Goal: Transaction & Acquisition: Purchase product/service

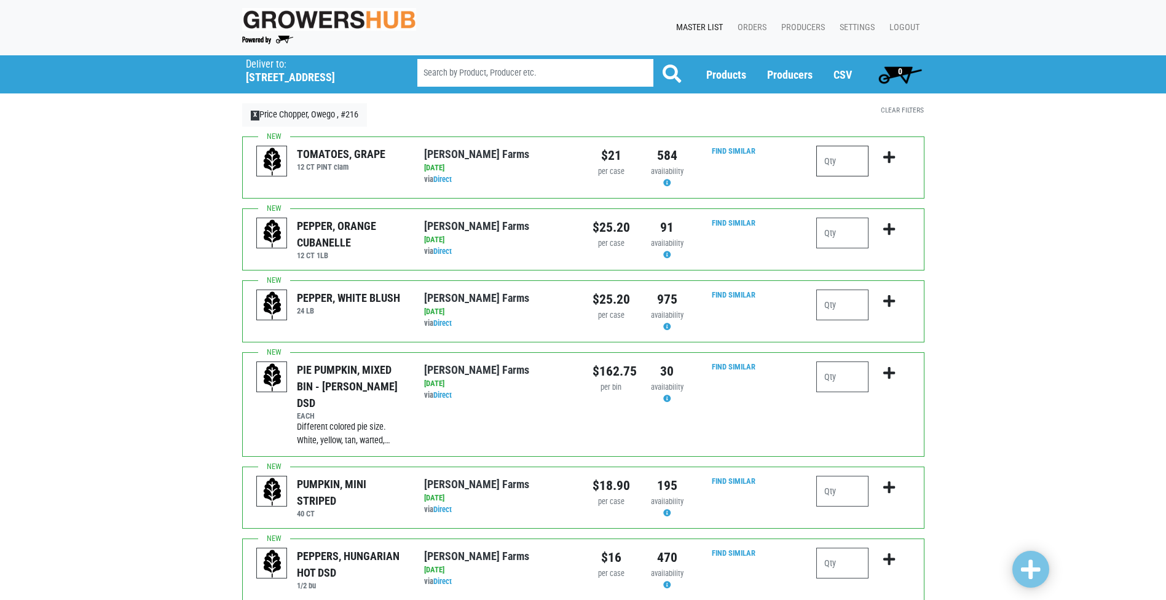
click at [851, 156] on input "number" at bounding box center [842, 161] width 52 height 31
type input "2"
click at [893, 151] on icon "submit" at bounding box center [890, 158] width 12 height 14
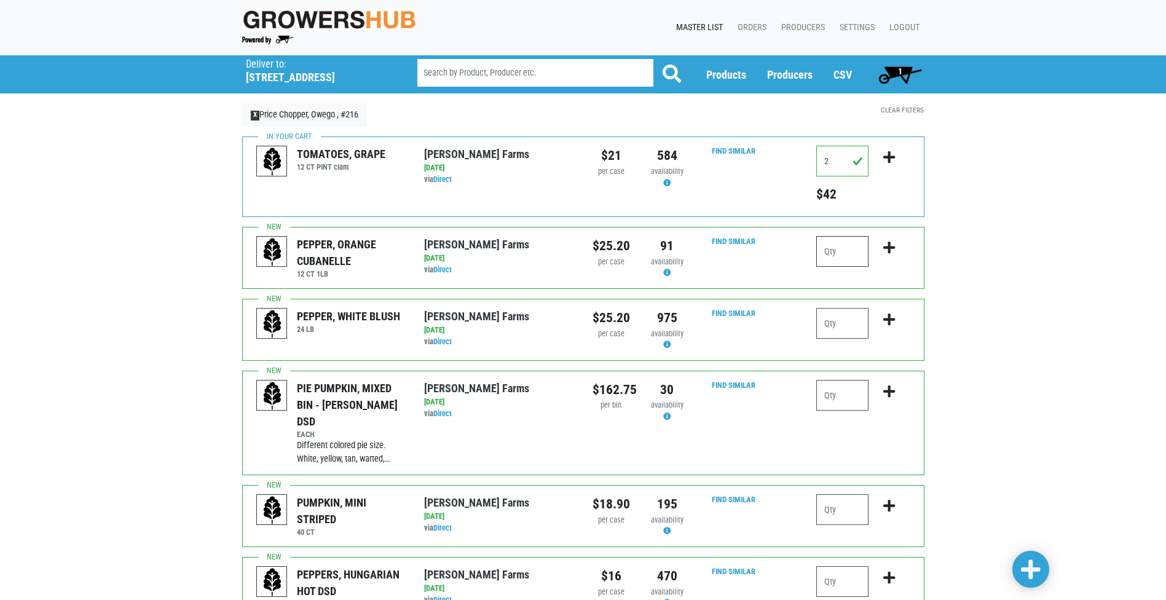
click at [832, 244] on input "number" at bounding box center [842, 251] width 52 height 31
type input "1"
click at [888, 243] on icon "submit" at bounding box center [890, 248] width 12 height 14
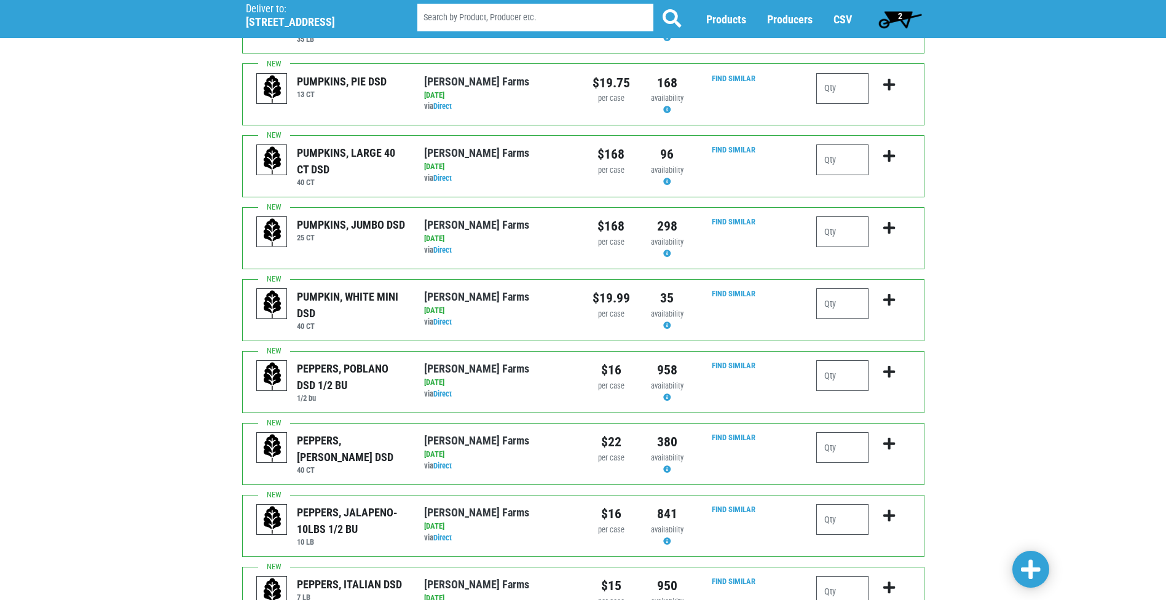
scroll to position [984, 0]
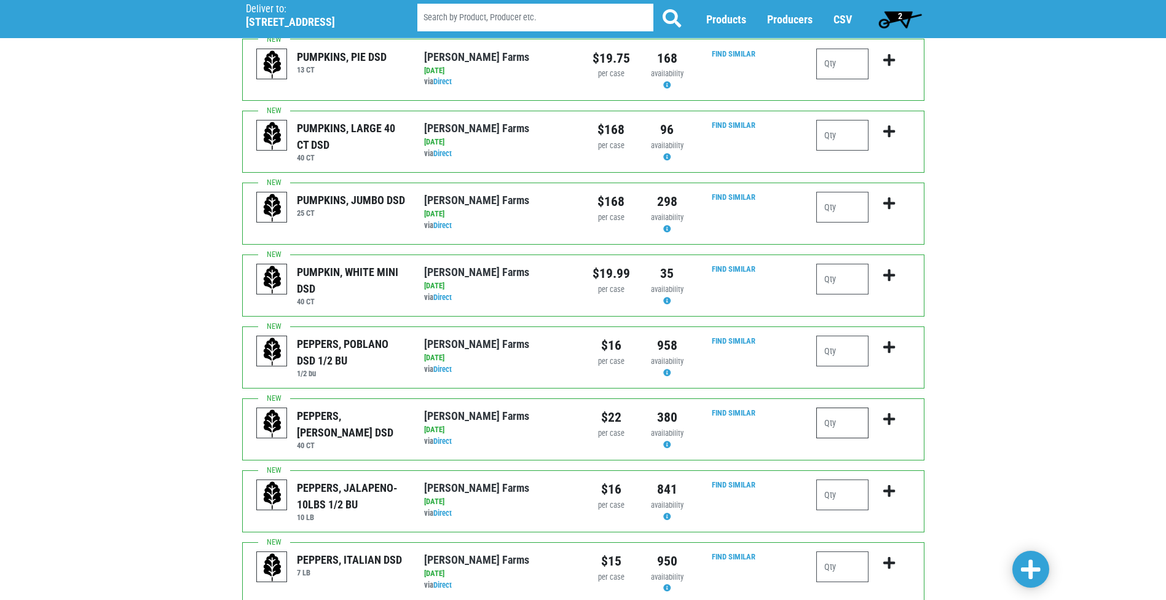
click at [830, 408] on input "number" at bounding box center [842, 423] width 52 height 31
type input "2"
click at [890, 408] on button "submit" at bounding box center [889, 427] width 29 height 39
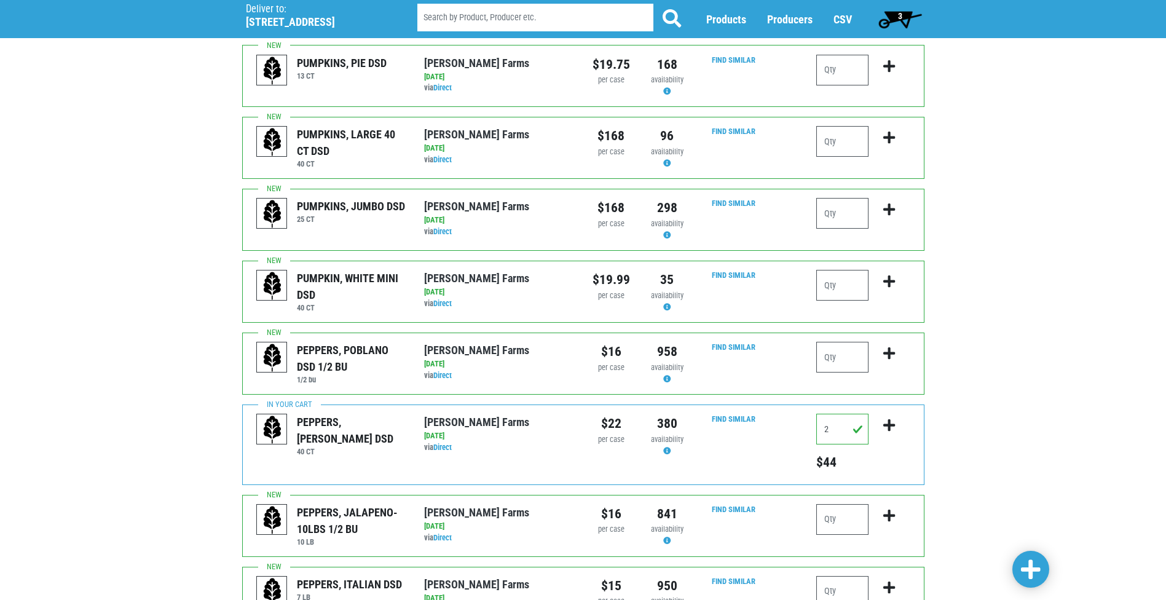
scroll to position [1124, 0]
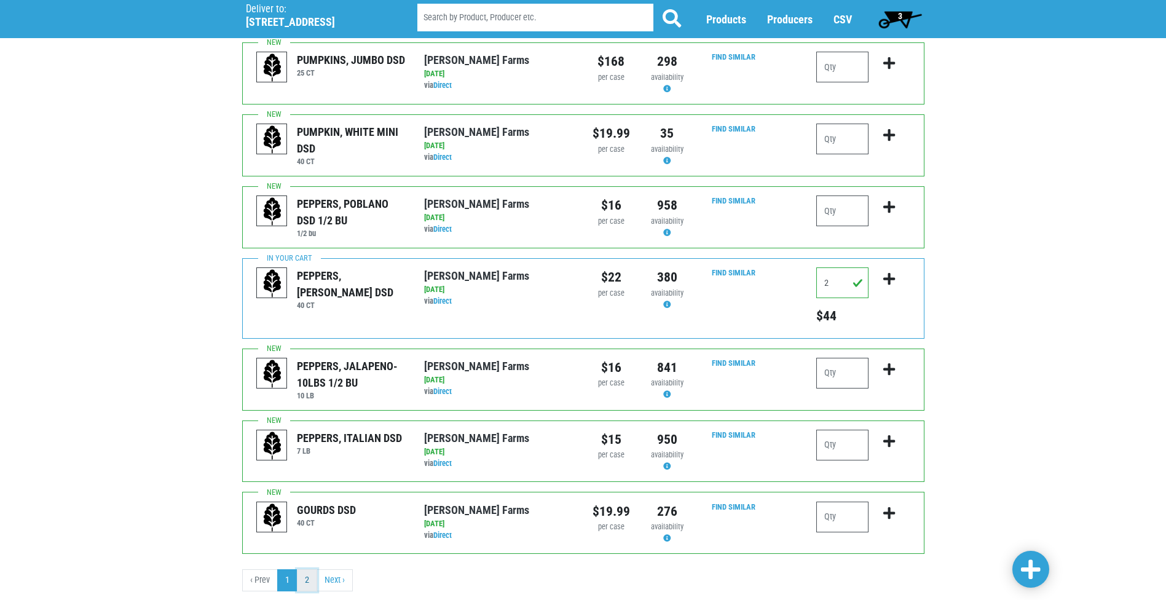
click at [307, 569] on link "2" at bounding box center [307, 580] width 20 height 22
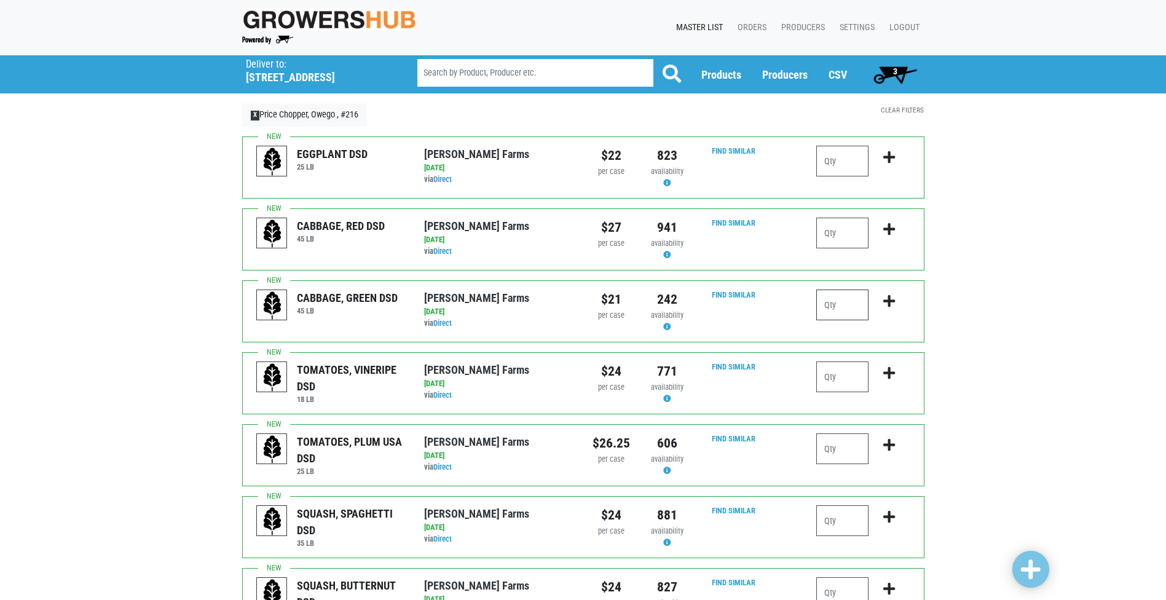
click at [840, 309] on input "number" at bounding box center [842, 305] width 52 height 31
type input "1"
click at [888, 301] on icon "submit" at bounding box center [890, 302] width 12 height 14
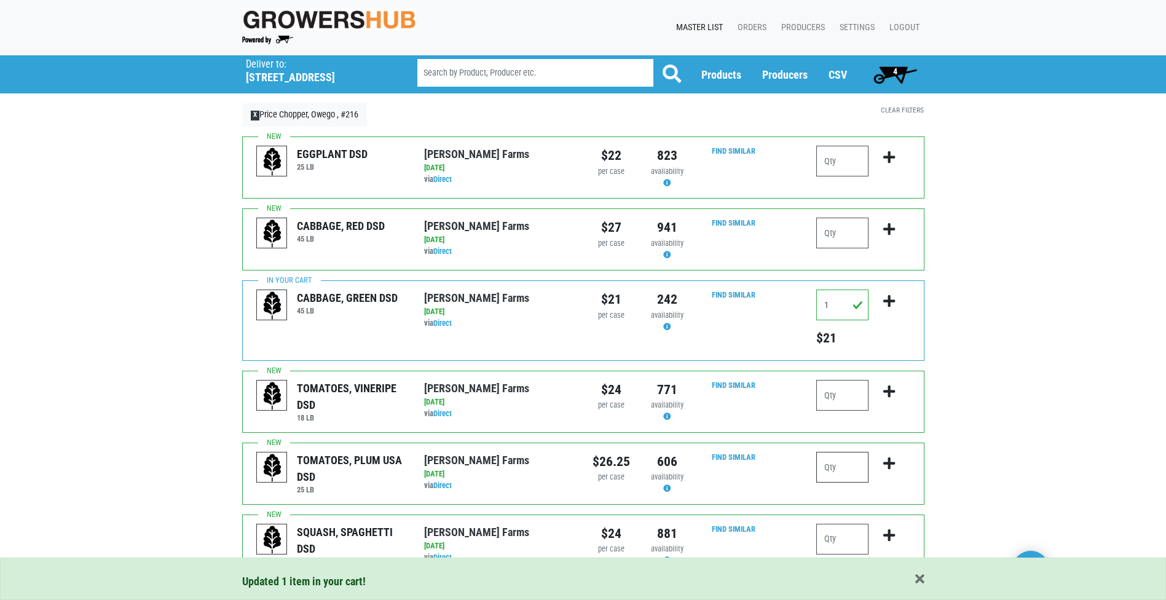
click at [826, 468] on input "number" at bounding box center [842, 467] width 52 height 31
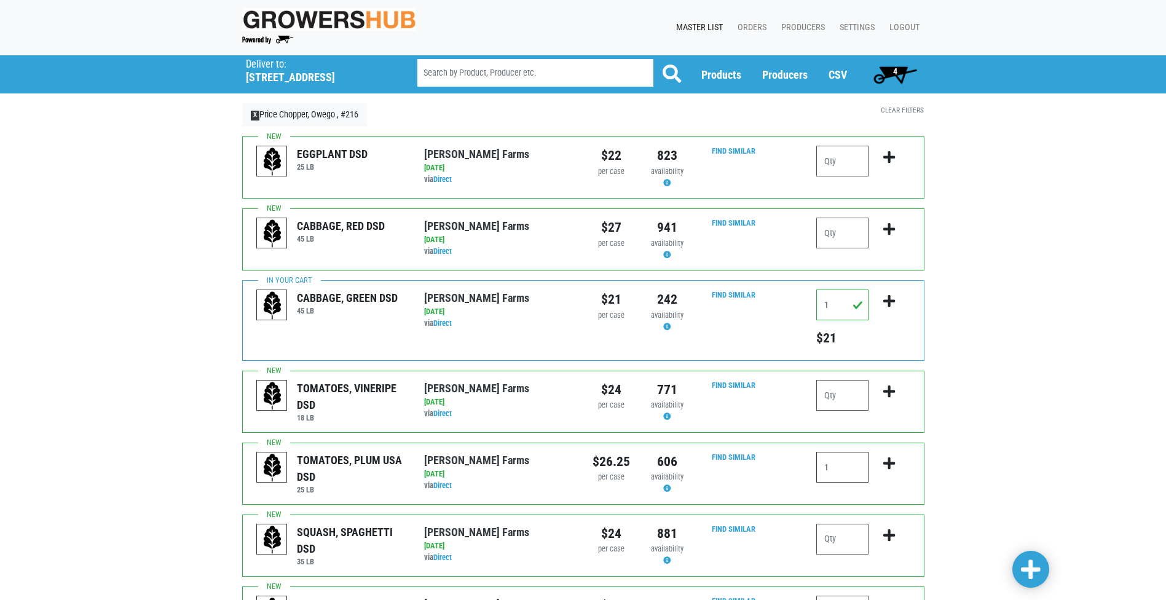
type input "1"
click at [897, 459] on button "submit" at bounding box center [889, 471] width 29 height 39
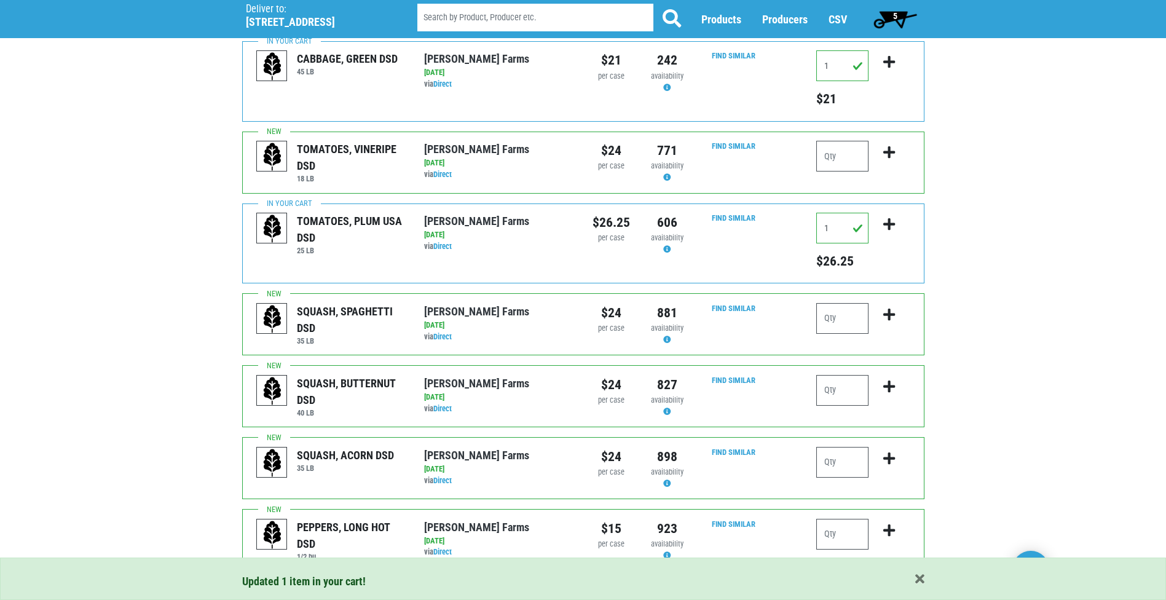
scroll to position [246, 0]
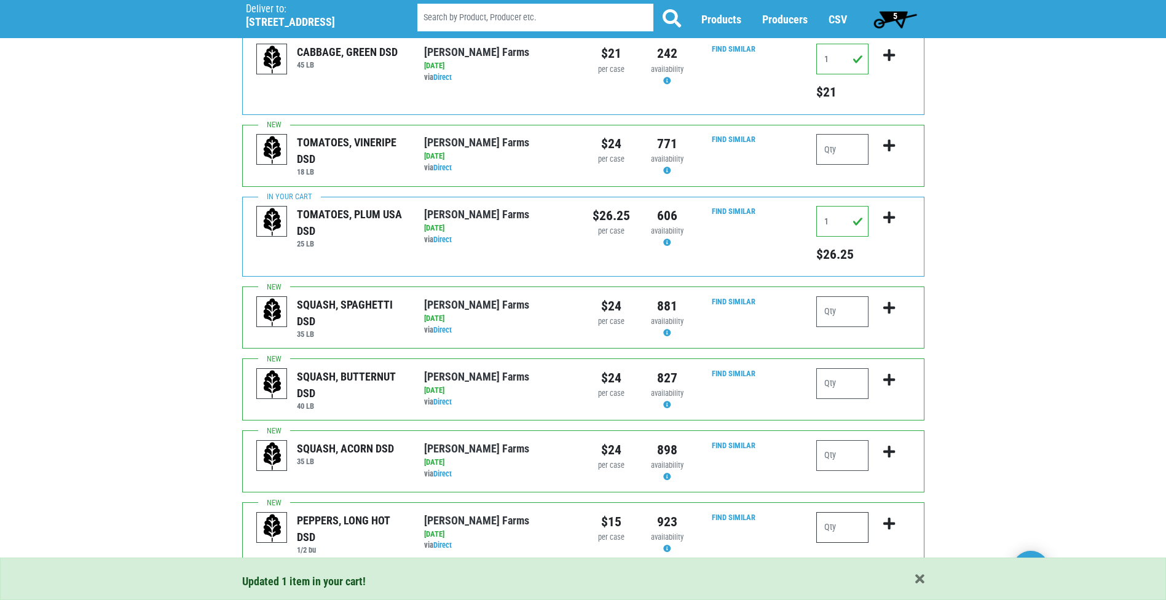
click at [825, 521] on input "number" at bounding box center [842, 527] width 52 height 31
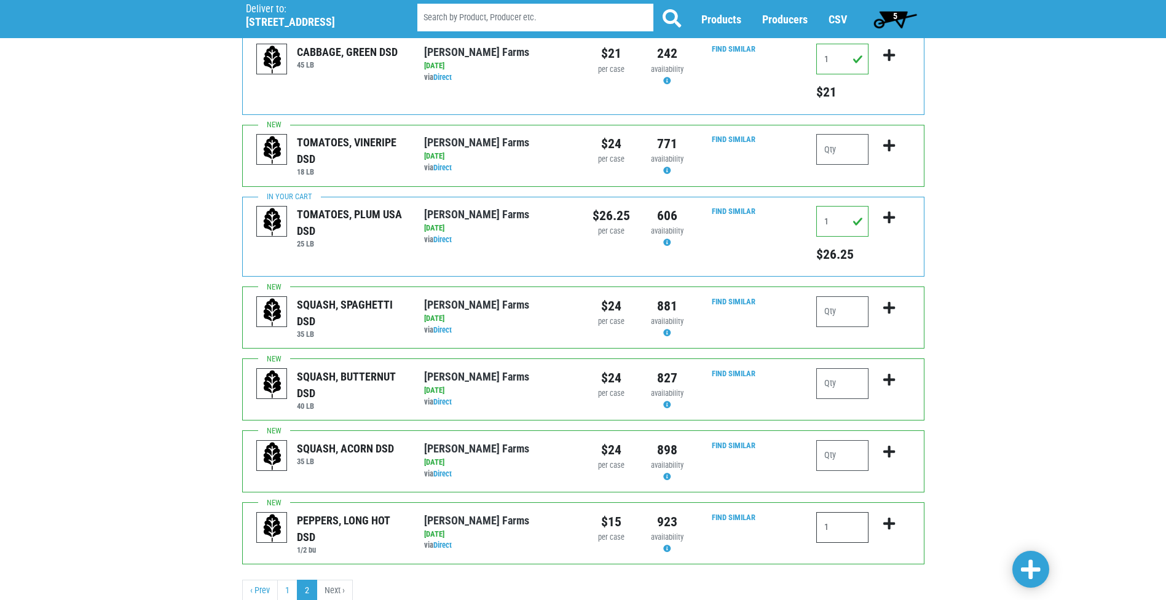
type input "1"
click at [889, 523] on icon "submit" at bounding box center [890, 524] width 12 height 14
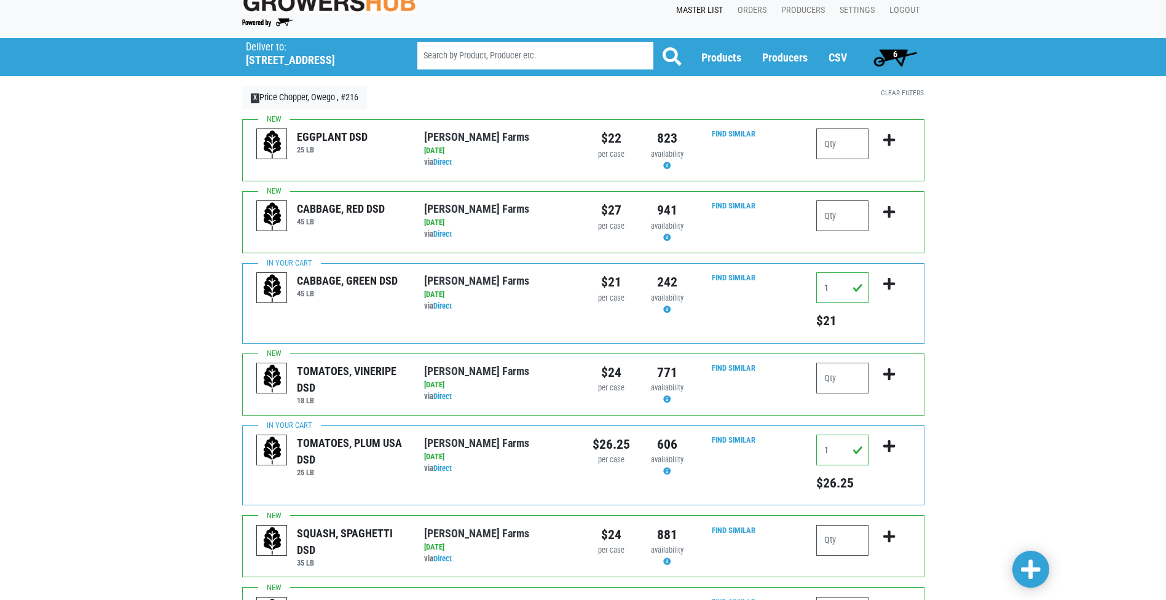
scroll to position [0, 0]
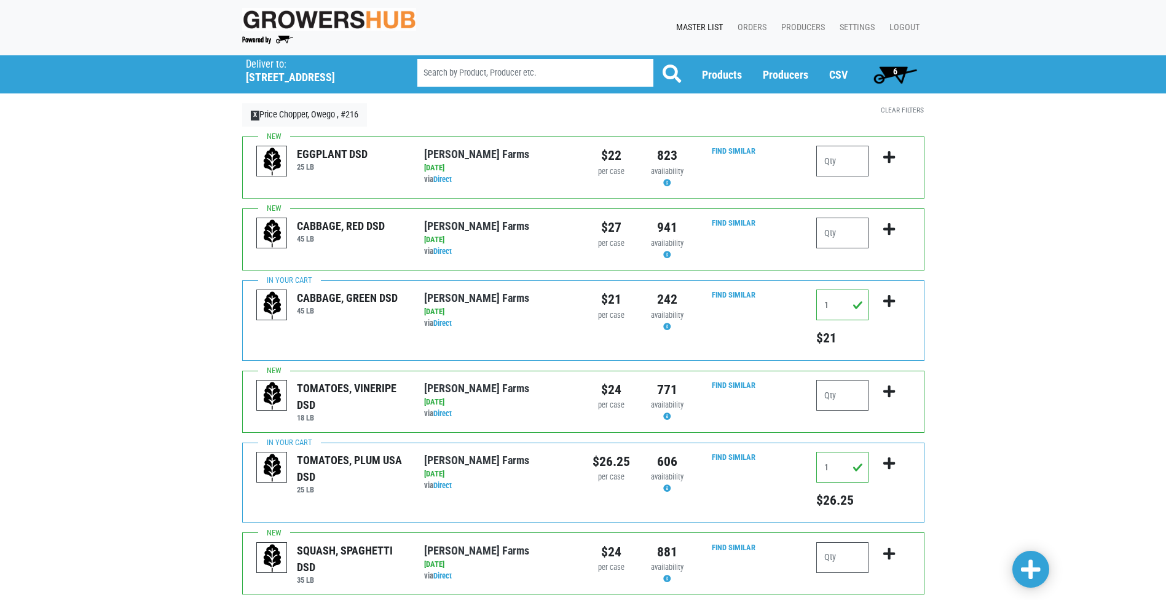
click at [893, 68] on span "6" at bounding box center [895, 71] width 4 height 10
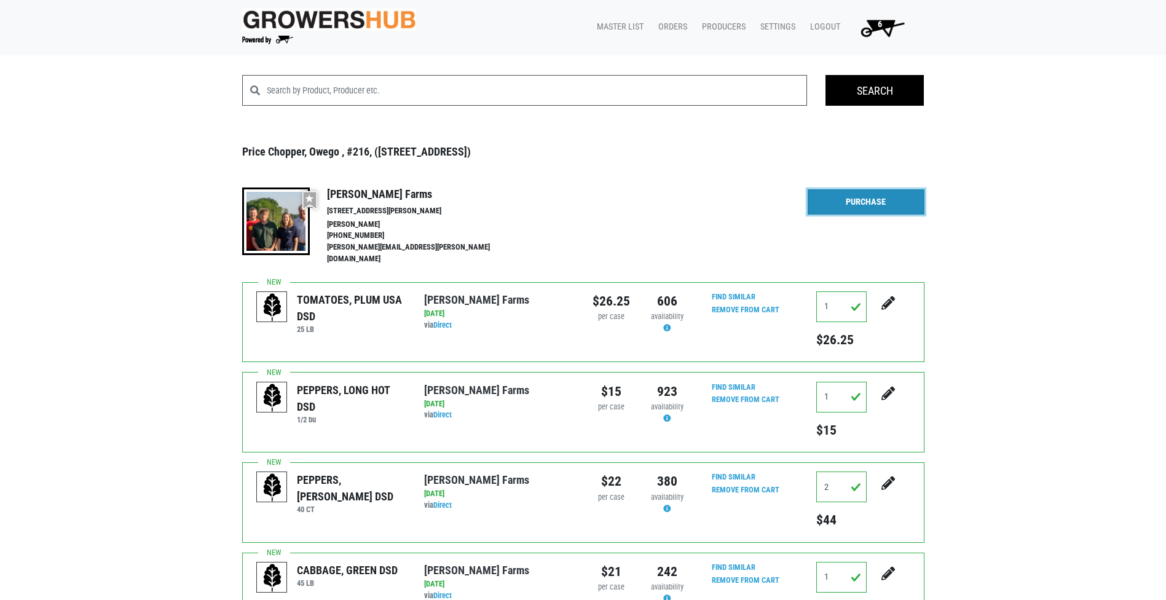
click at [871, 205] on link "Purchase" at bounding box center [866, 202] width 117 height 26
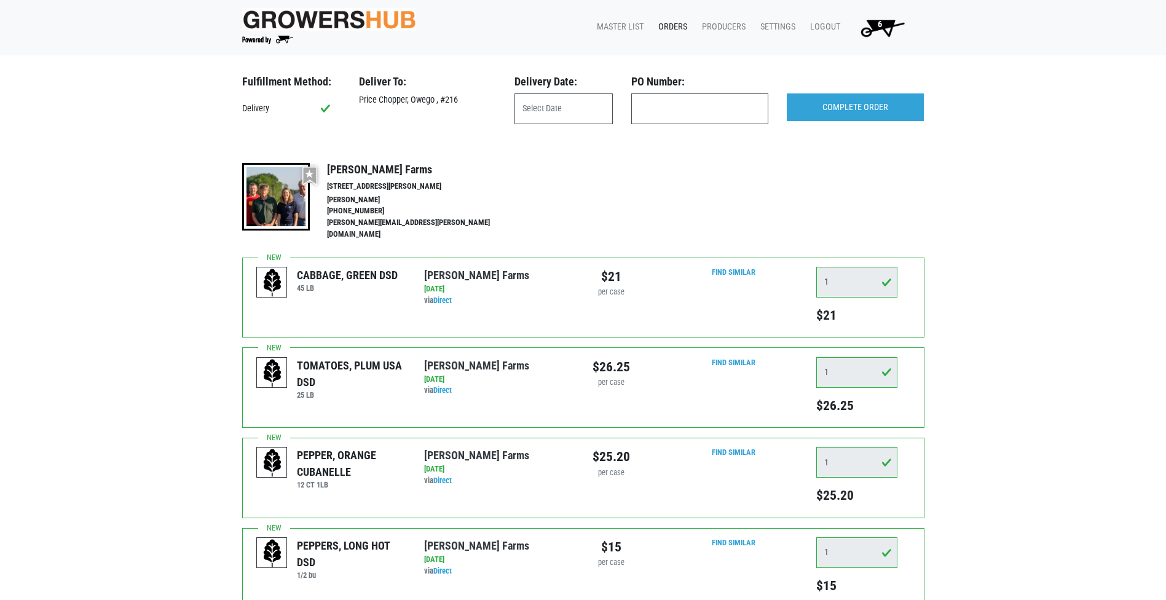
click at [561, 89] on div "Delivery Date:" at bounding box center [563, 84] width 117 height 18
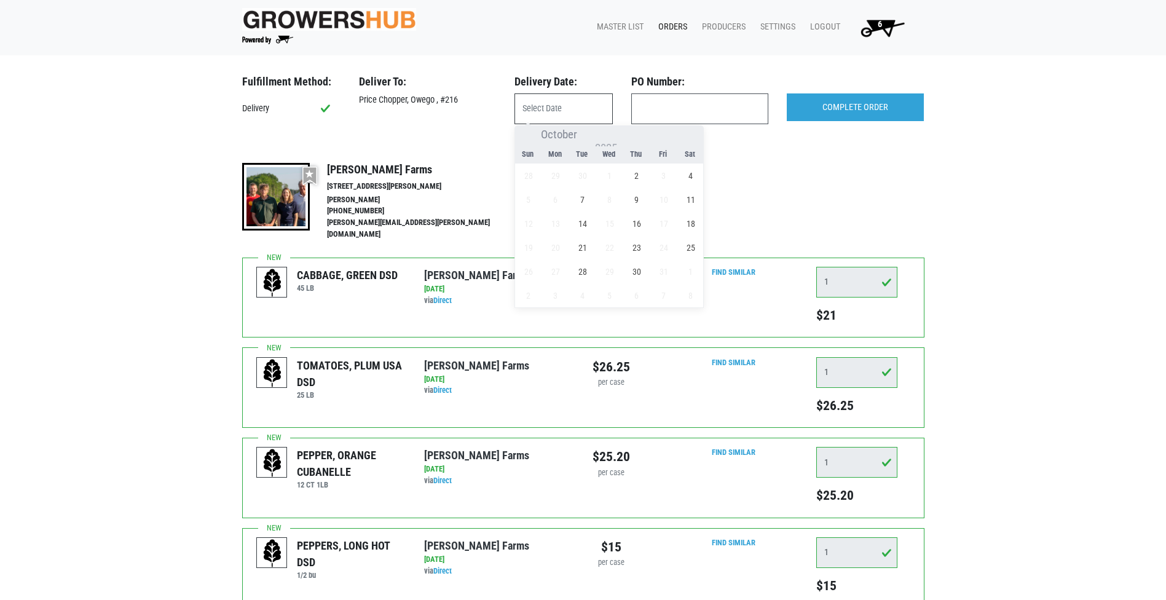
click at [558, 103] on input "text" at bounding box center [564, 108] width 98 height 31
drag, startPoint x: 640, startPoint y: 176, endPoint x: 659, endPoint y: 137, distance: 43.7
click at [641, 175] on span "2" at bounding box center [637, 176] width 24 height 24
type input "[DATE]"
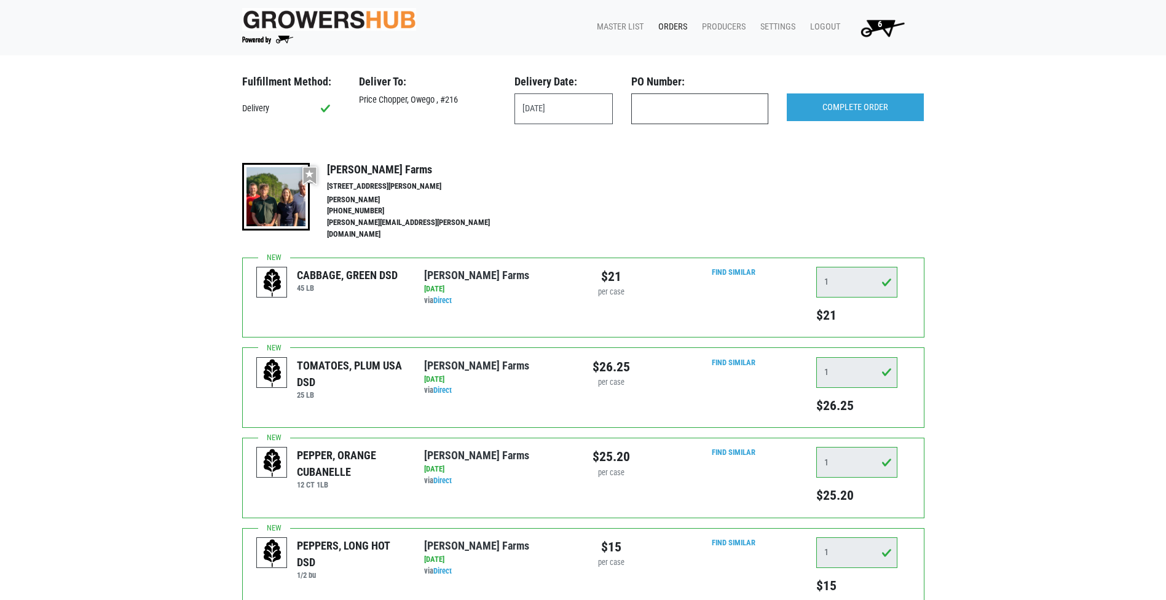
click at [681, 110] on input "text" at bounding box center [699, 108] width 137 height 31
type input "produce"
click at [853, 103] on input "COMPLETE ORDER" at bounding box center [855, 107] width 137 height 28
